Goal: Complete application form

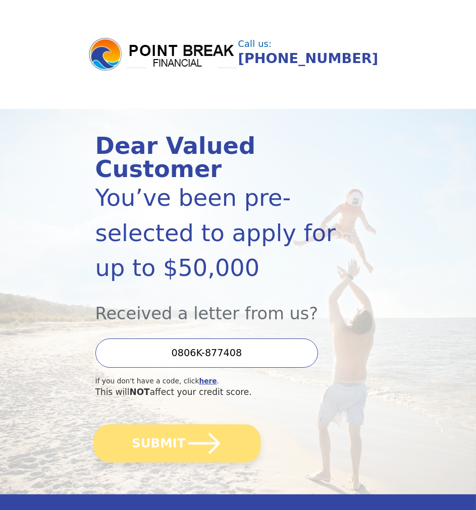
click at [181, 447] on button "SUBMIT" at bounding box center [176, 443] width 166 height 38
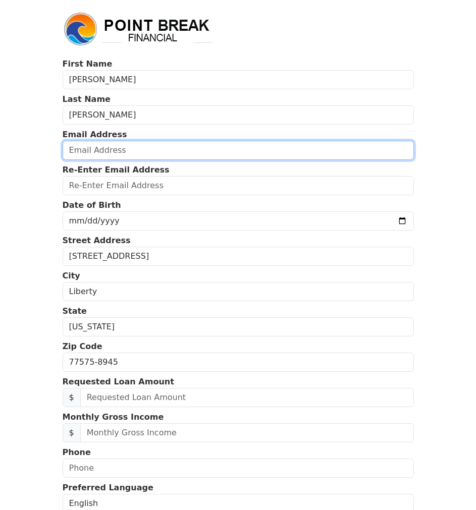
click at [100, 146] on input "email" at bounding box center [238, 150] width 351 height 19
type input "[EMAIL_ADDRESS][DOMAIN_NAME]"
type input "[PHONE_NUMBER]"
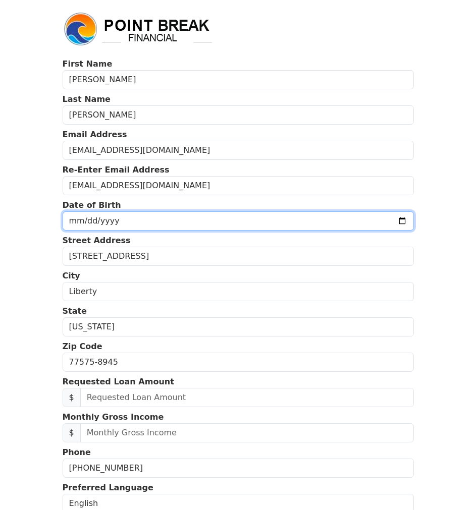
click at [117, 219] on input "date" at bounding box center [238, 220] width 351 height 19
type input "[DATE]"
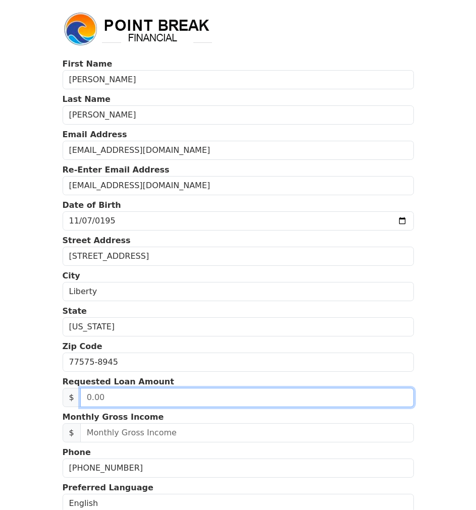
click at [114, 395] on input "text" at bounding box center [246, 397] width 333 height 19
type input "30,000.00"
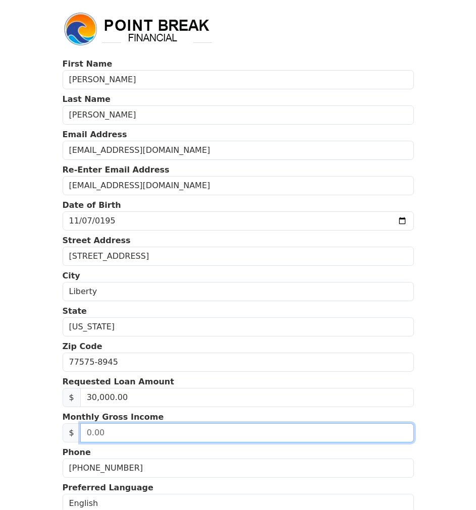
click at [106, 429] on input "text" at bounding box center [246, 432] width 333 height 19
click at [87, 426] on input "7,000.00" at bounding box center [246, 432] width 333 height 19
type input "8,000.00"
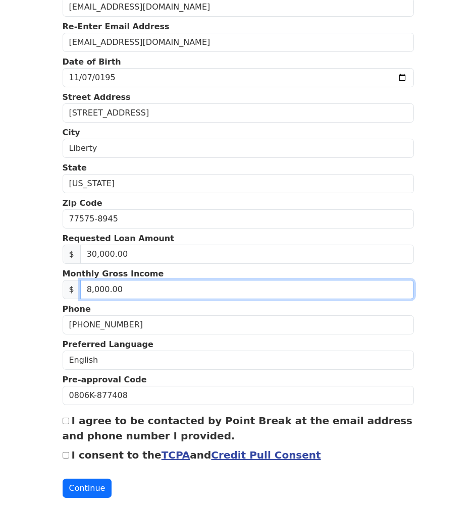
scroll to position [151, 0]
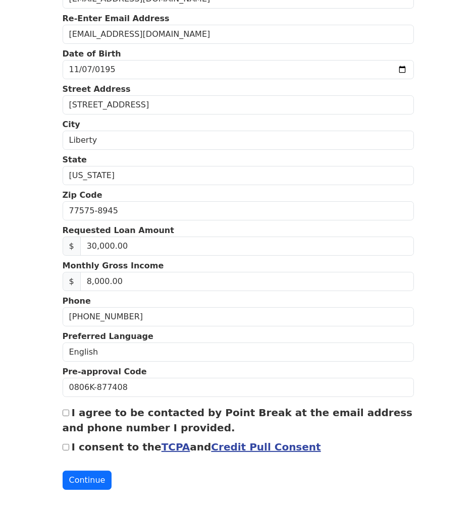
click at [68, 444] on input "I consent to the TCPA and Credit Pull Consent" at bounding box center [66, 447] width 7 height 7
checkbox input "true"
click at [84, 474] on button "Continue" at bounding box center [87, 479] width 49 height 19
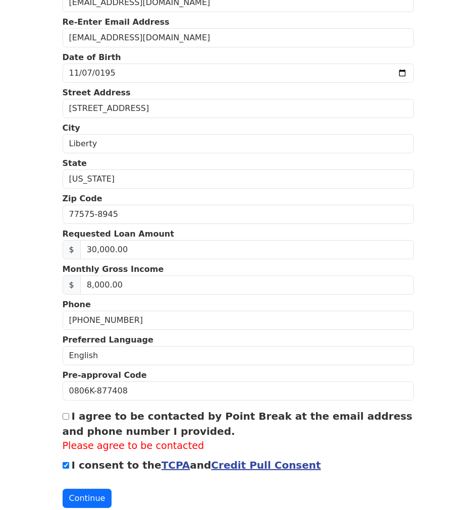
scroll to position [0, 0]
